Goal: Transaction & Acquisition: Purchase product/service

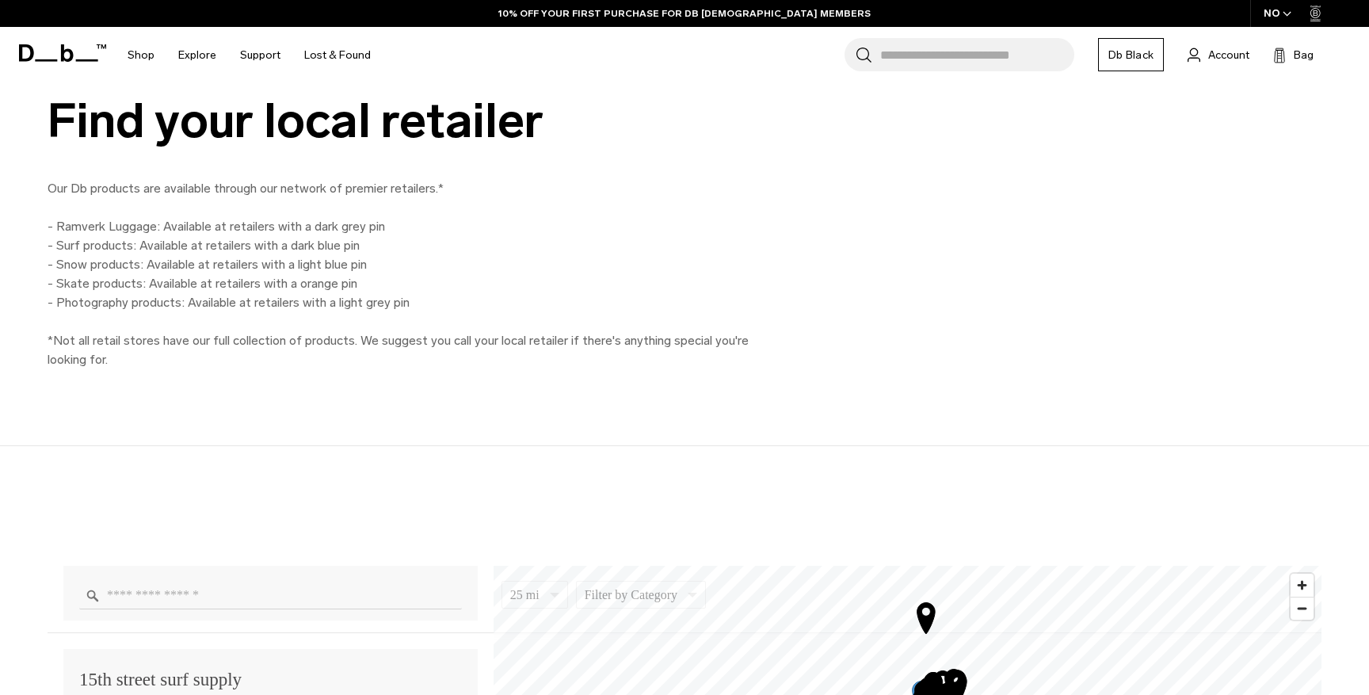
scroll to position [1049, 0]
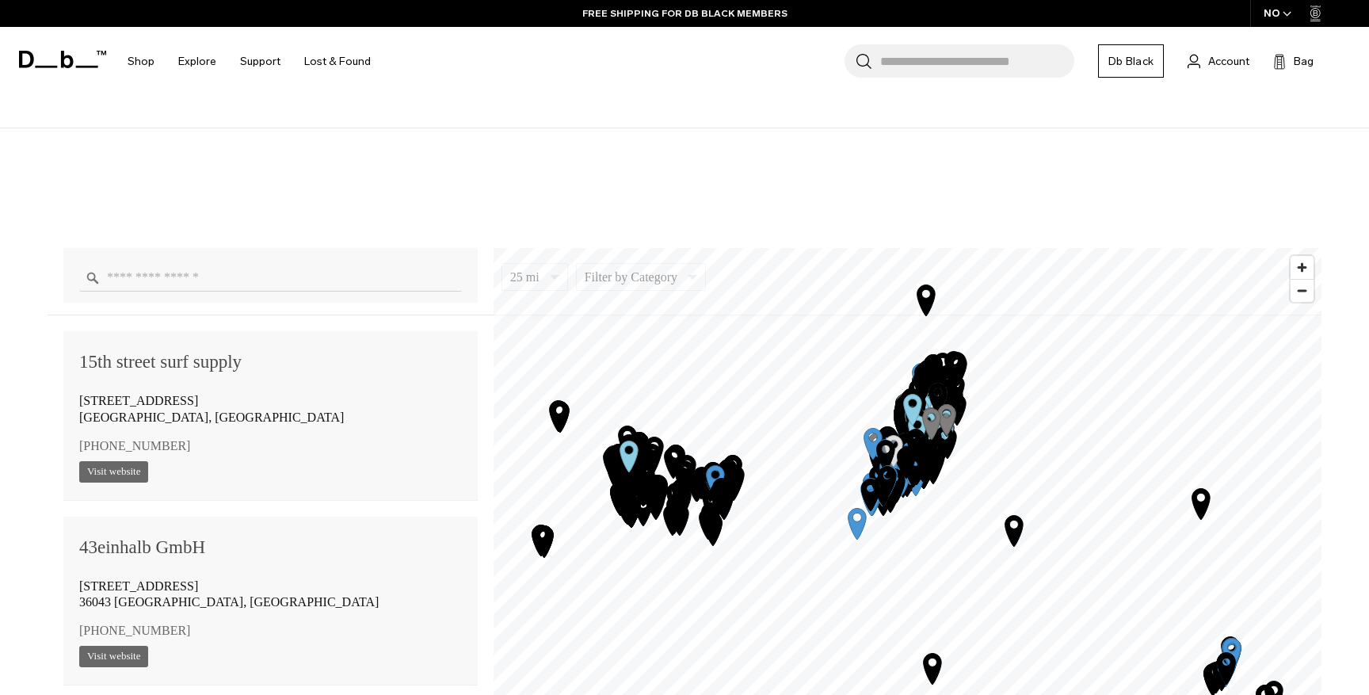
click at [292, 292] on div at bounding box center [270, 275] width 414 height 55
click at [290, 281] on input "Enter a location" at bounding box center [270, 278] width 383 height 28
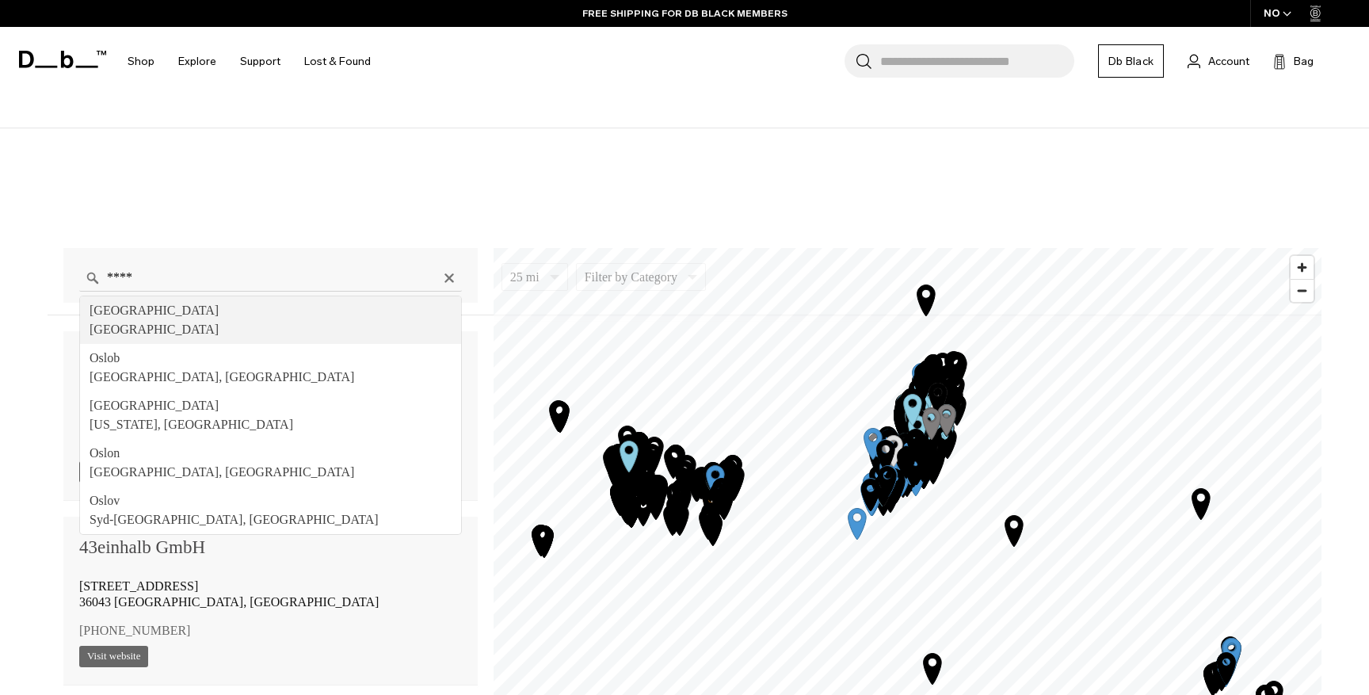
type input "**********"
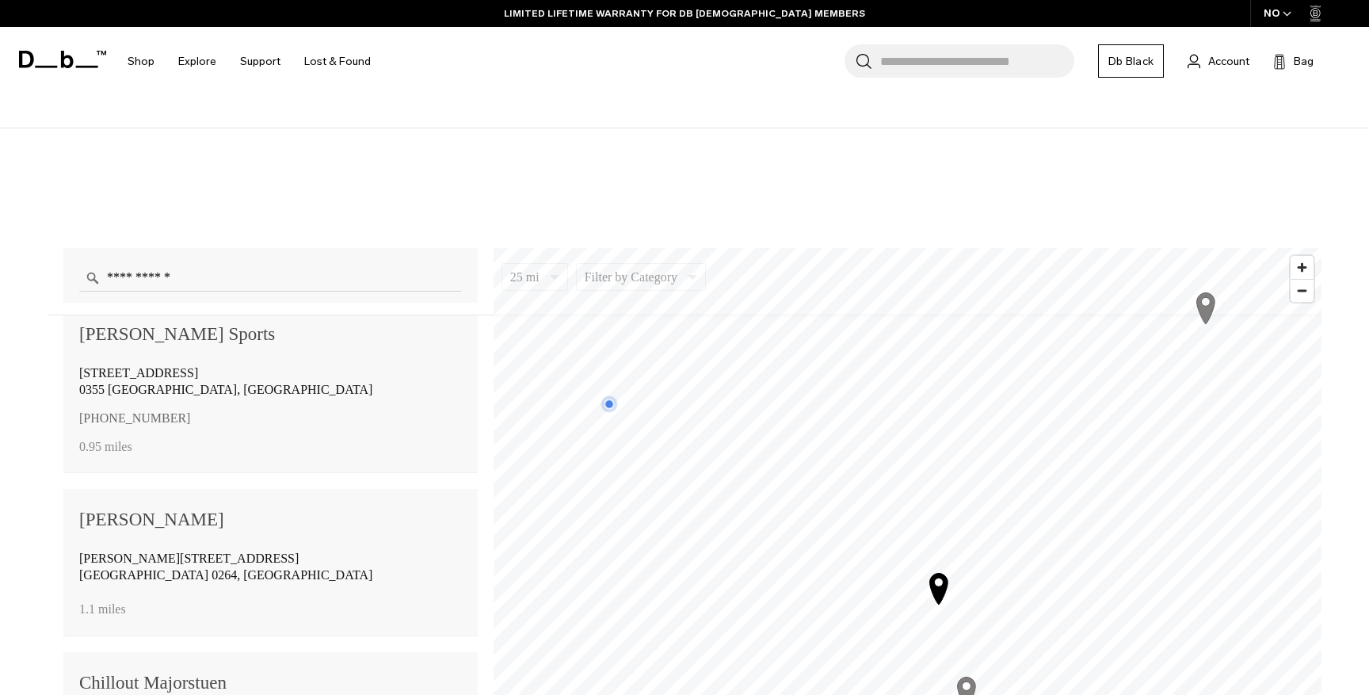
scroll to position [2218, 0]
click at [62, 65] on icon at bounding box center [67, 59] width 13 height 17
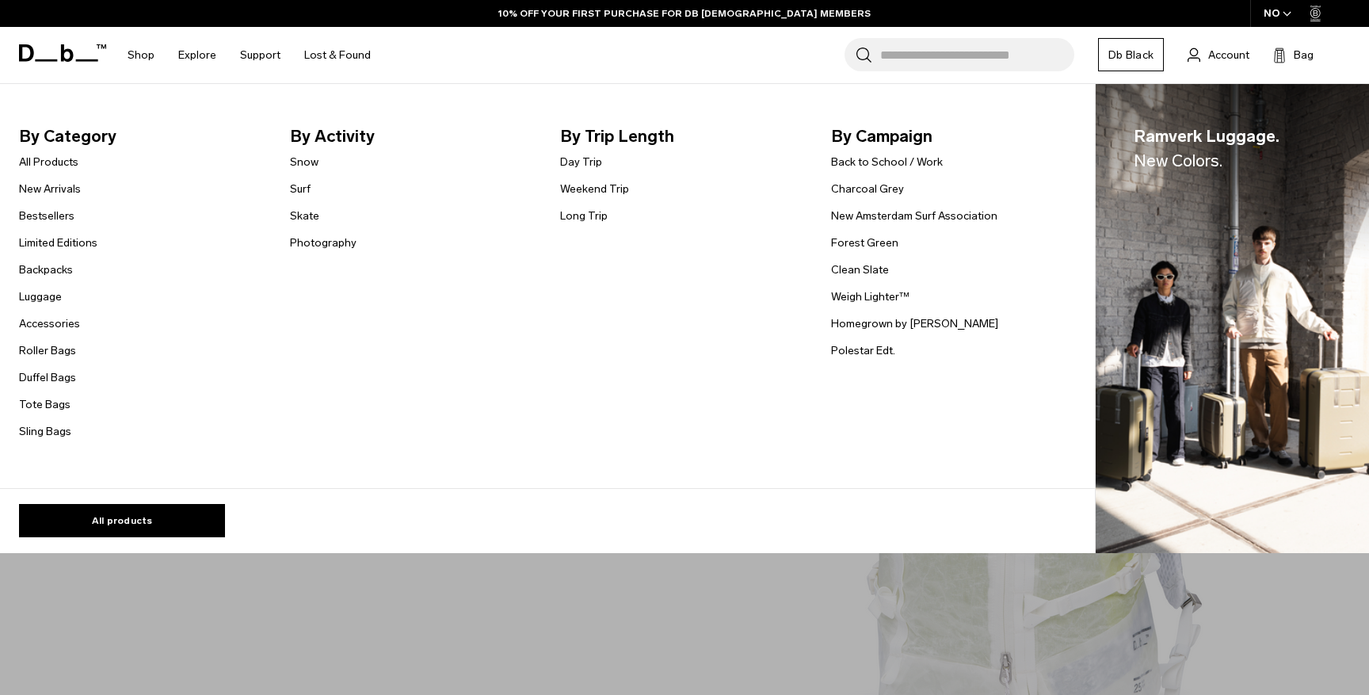
click at [338, 235] on link "Photography" at bounding box center [323, 243] width 67 height 17
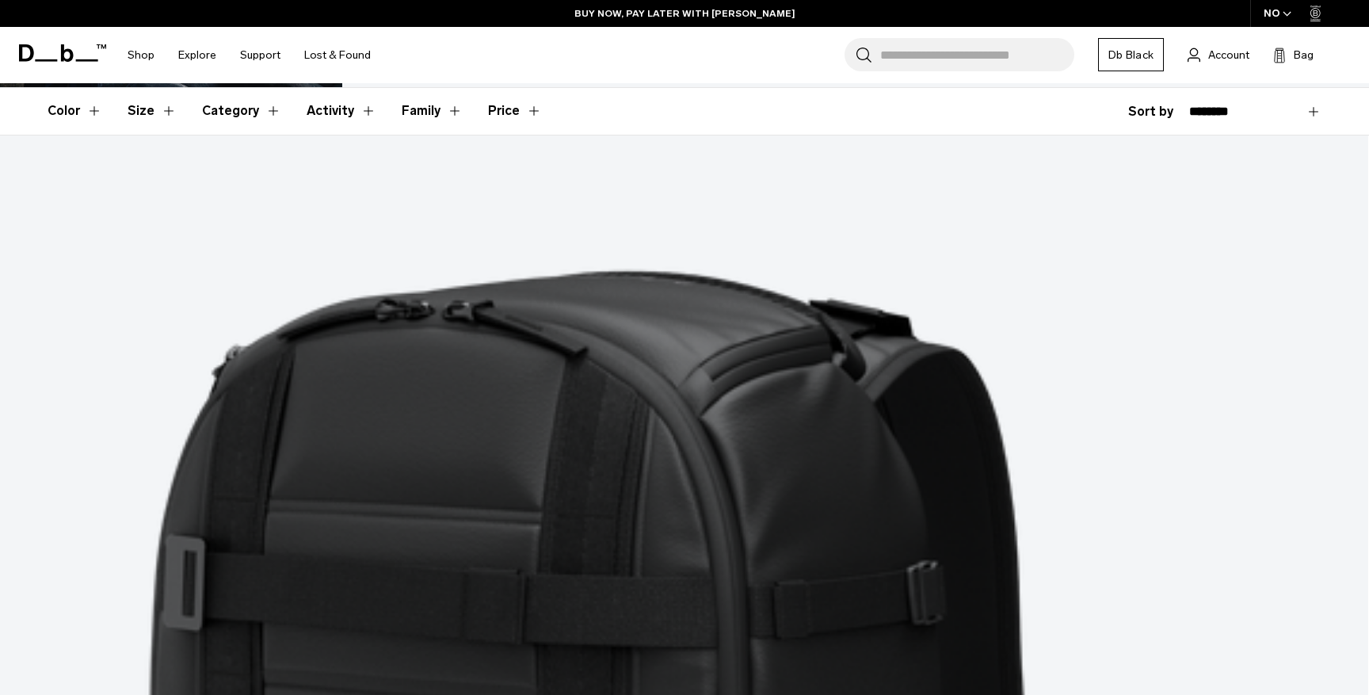
scroll to position [220, 0]
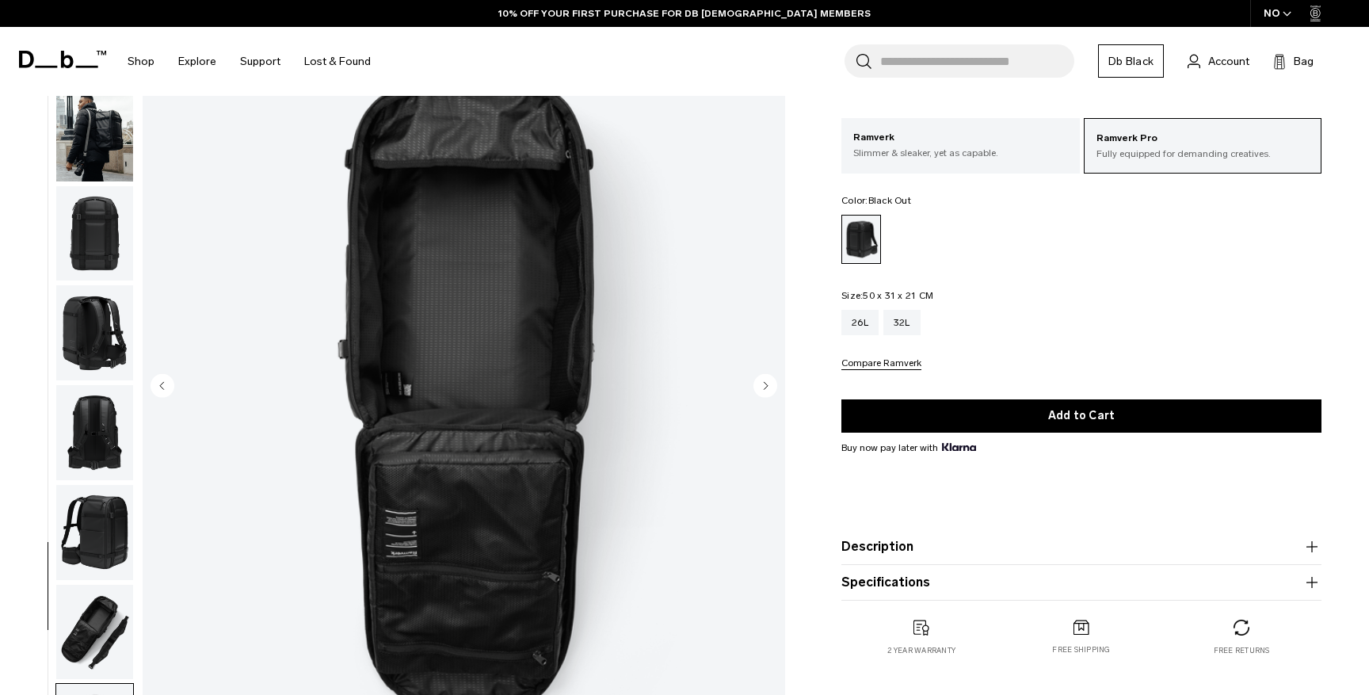
scroll to position [191, 0]
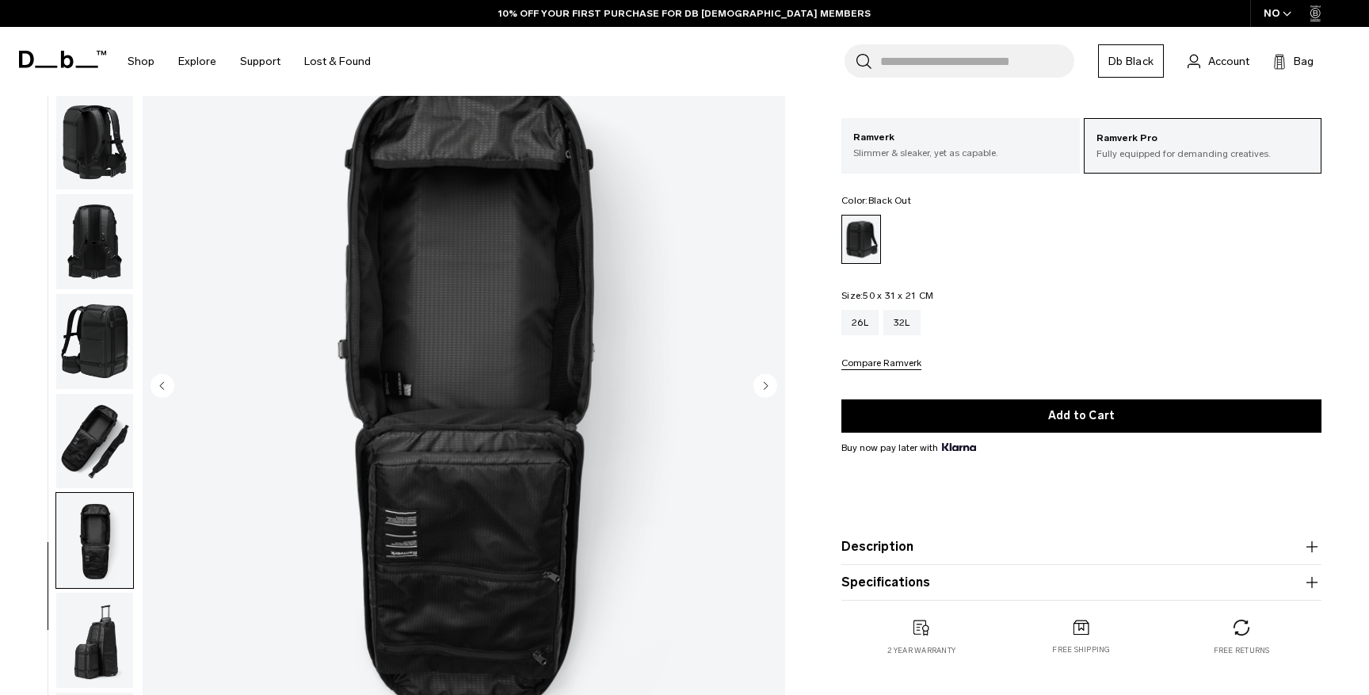
click at [97, 648] on img "button" at bounding box center [94, 640] width 77 height 95
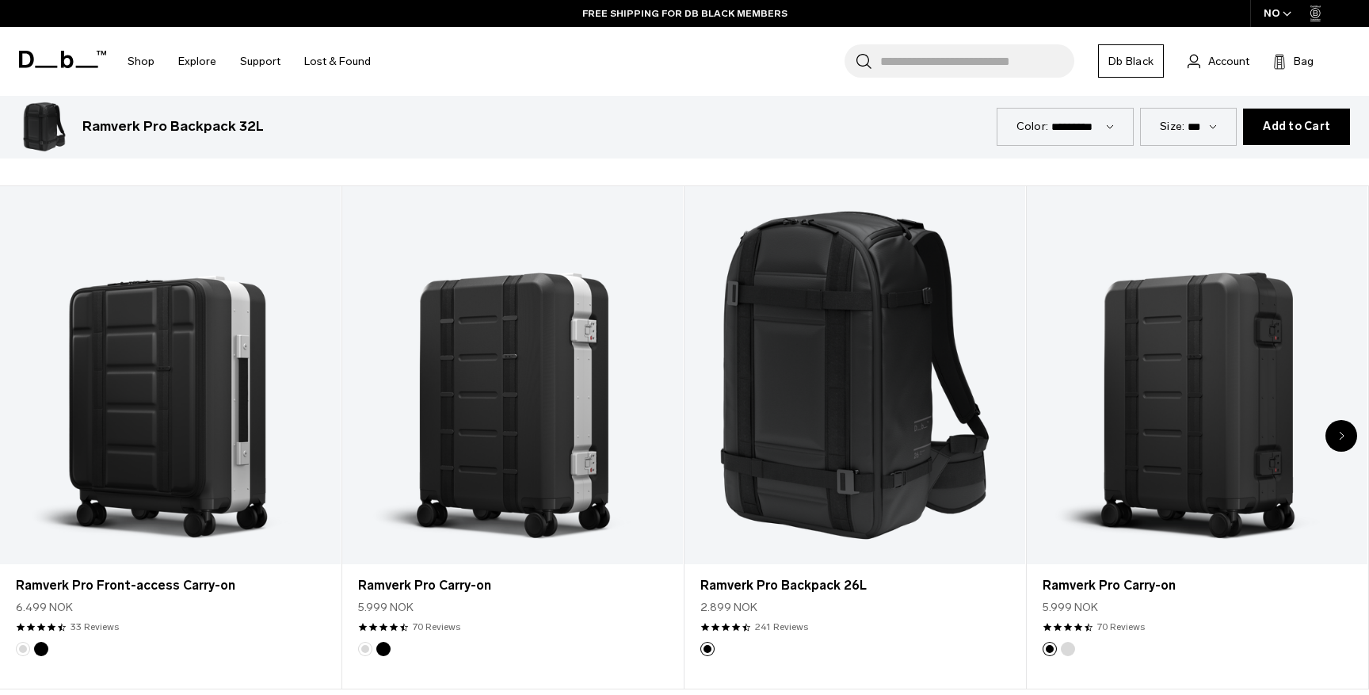
scroll to position [2190, 0]
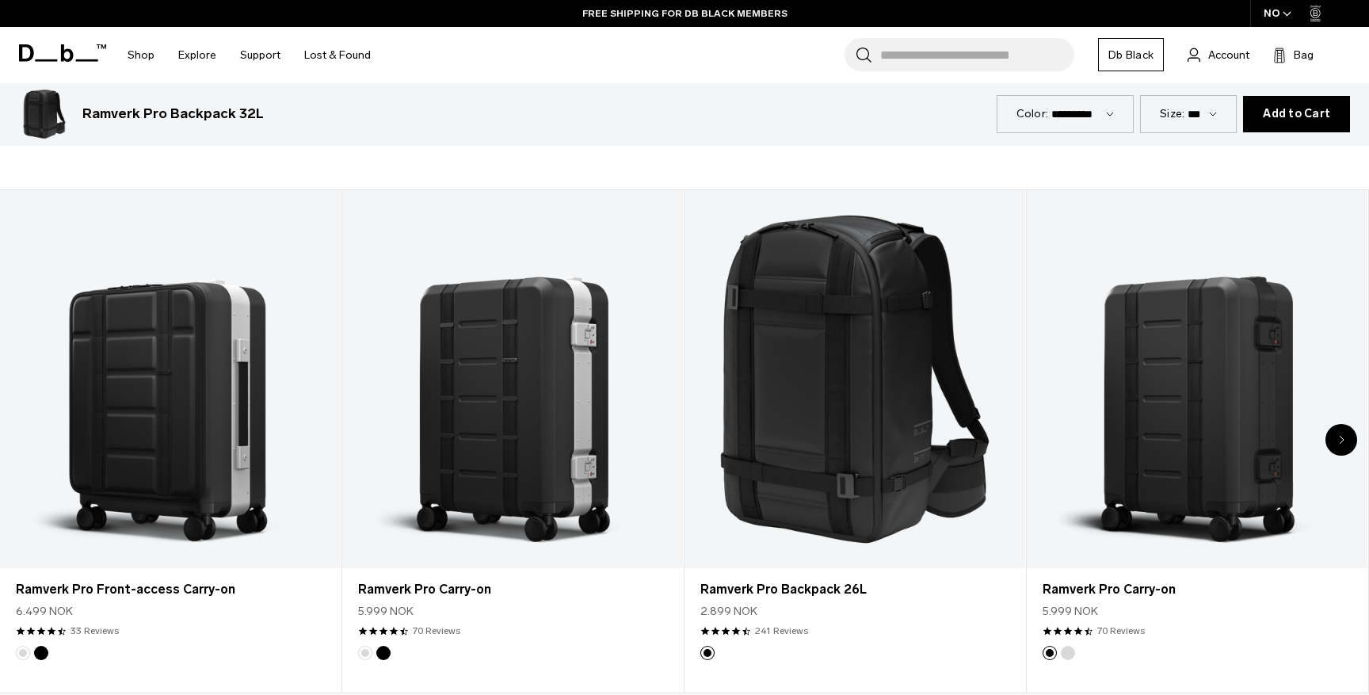
click at [1344, 435] on div "Next slide" at bounding box center [1342, 440] width 32 height 32
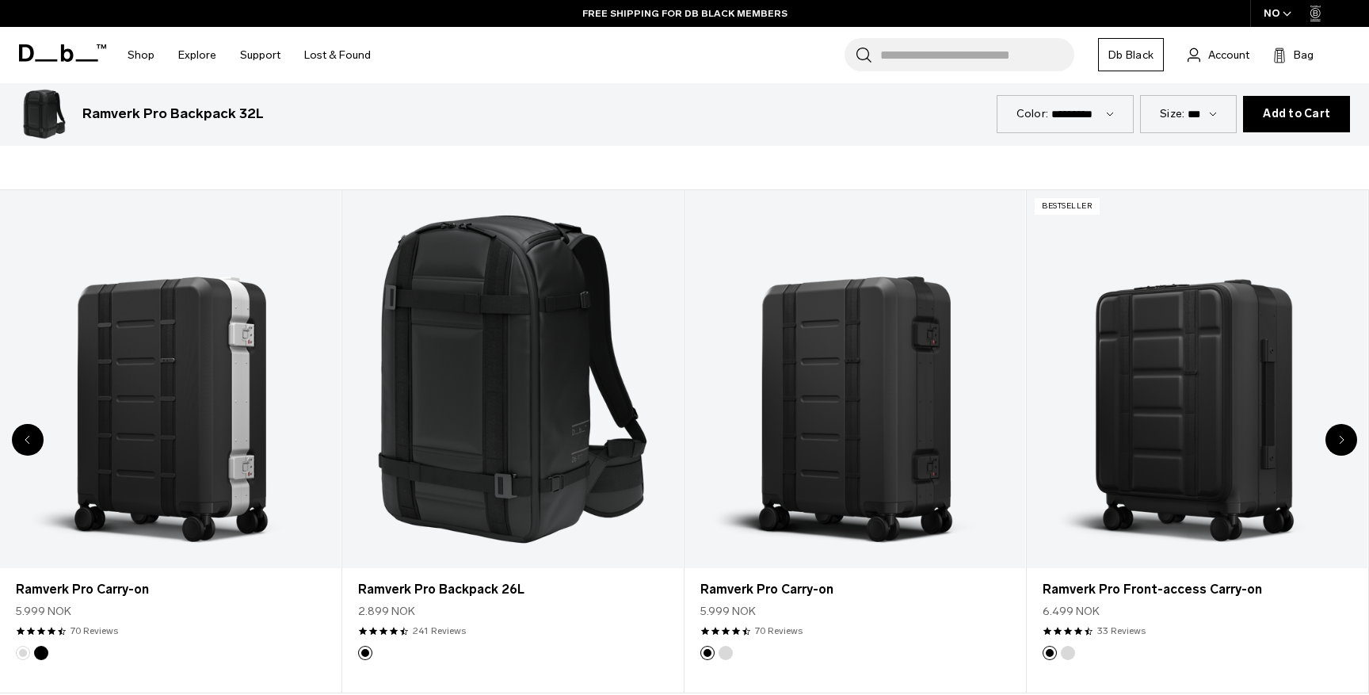
click at [1344, 435] on div "Next slide" at bounding box center [1342, 440] width 32 height 32
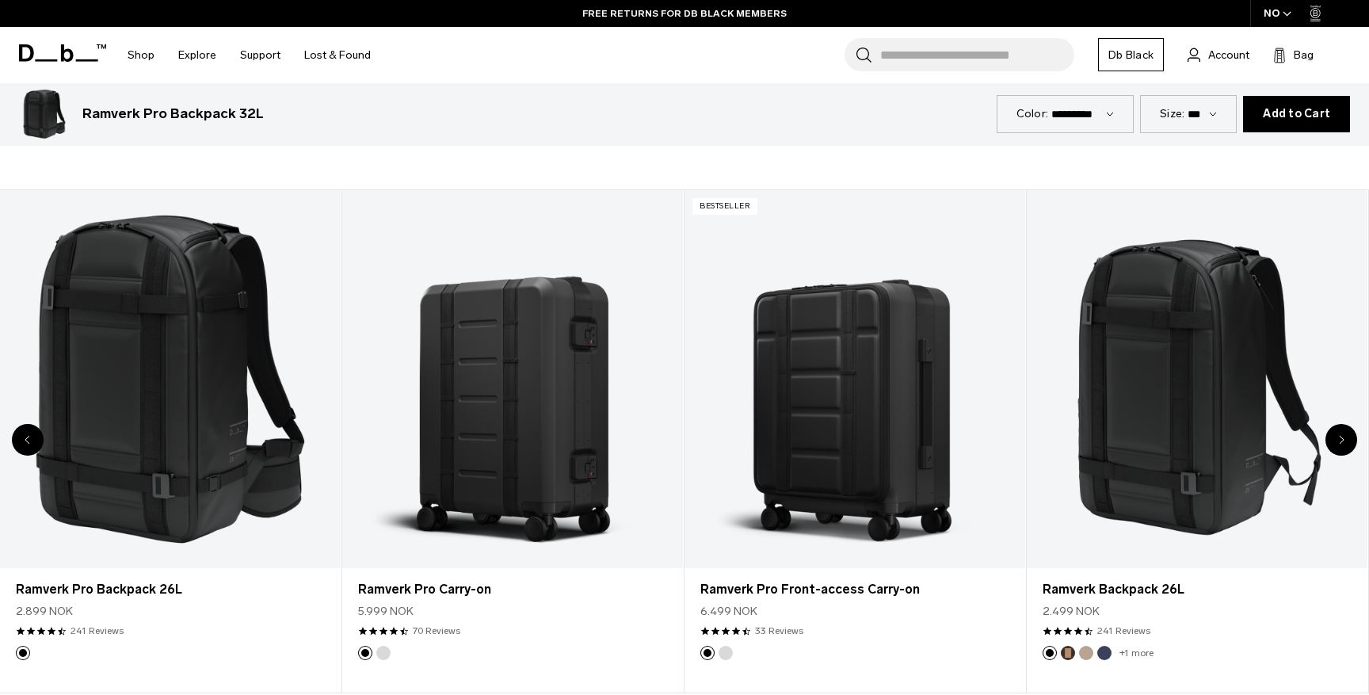
click at [1344, 435] on div "Next slide" at bounding box center [1342, 440] width 32 height 32
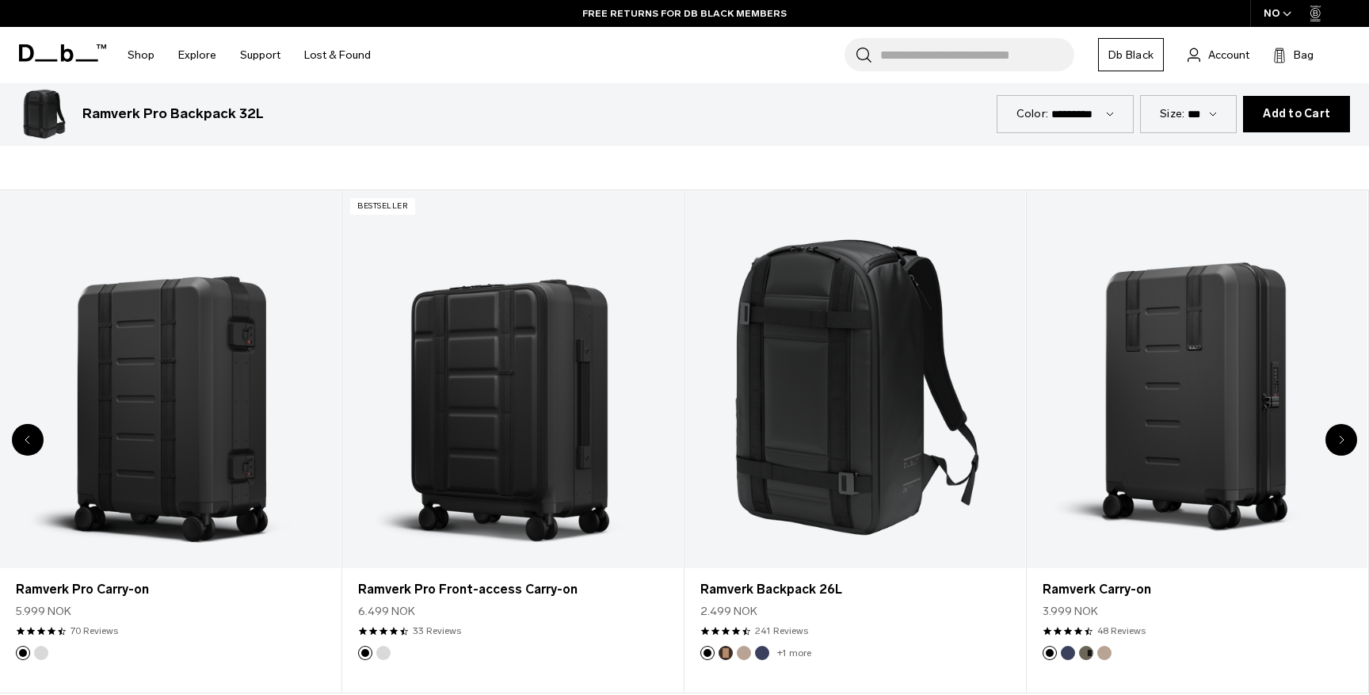
click at [1344, 435] on div "Next slide" at bounding box center [1342, 440] width 32 height 32
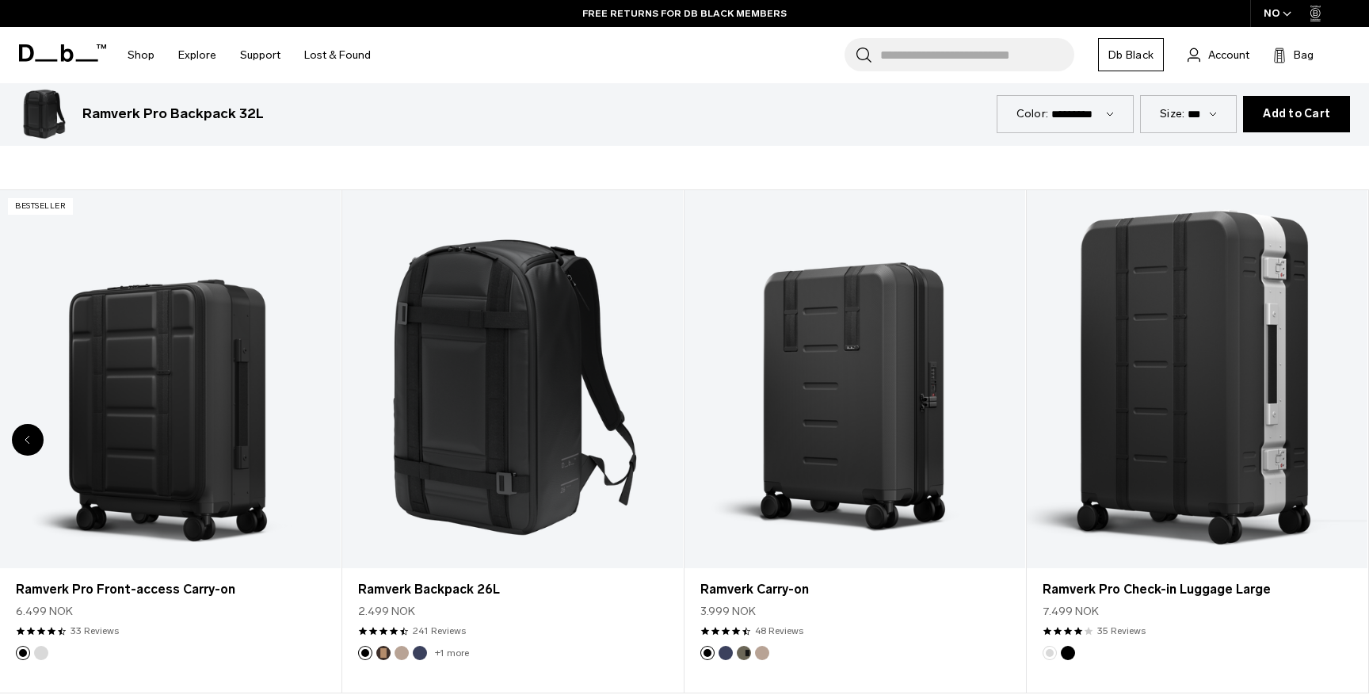
click at [1344, 435] on link "Ramverk Pro Check-in Luggage Large" at bounding box center [1197, 379] width 341 height 379
